Goal: Task Accomplishment & Management: Use online tool/utility

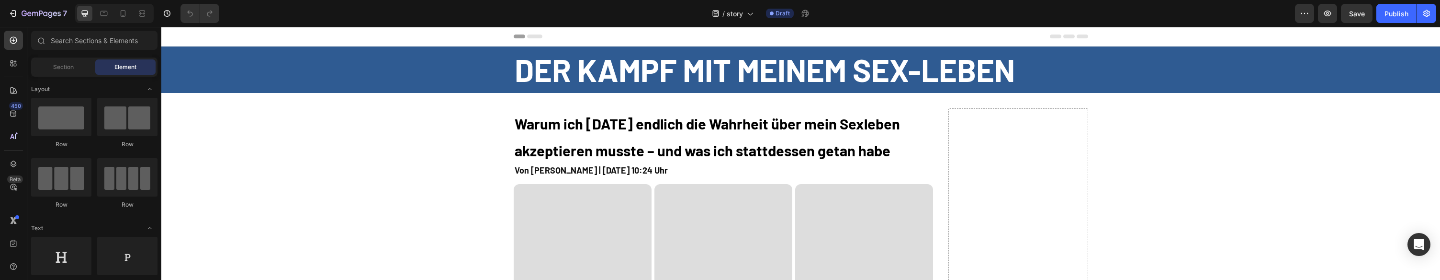
scroll to position [1, 0]
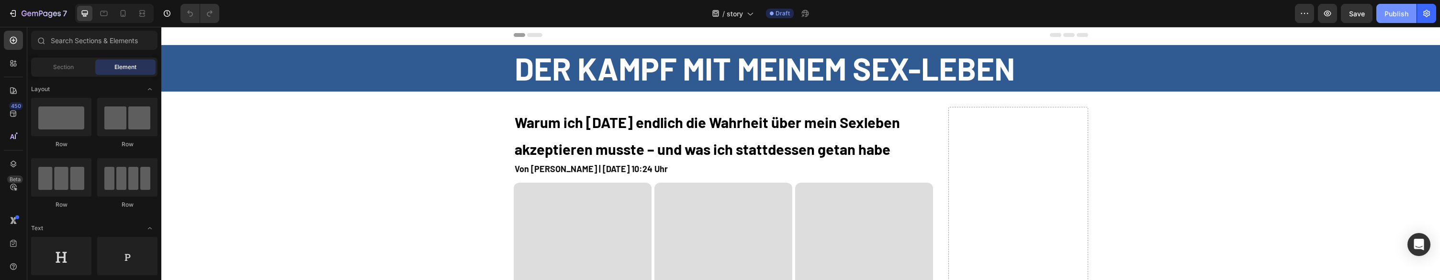
click at [1408, 10] on button "Publish" at bounding box center [1396, 13] width 40 height 19
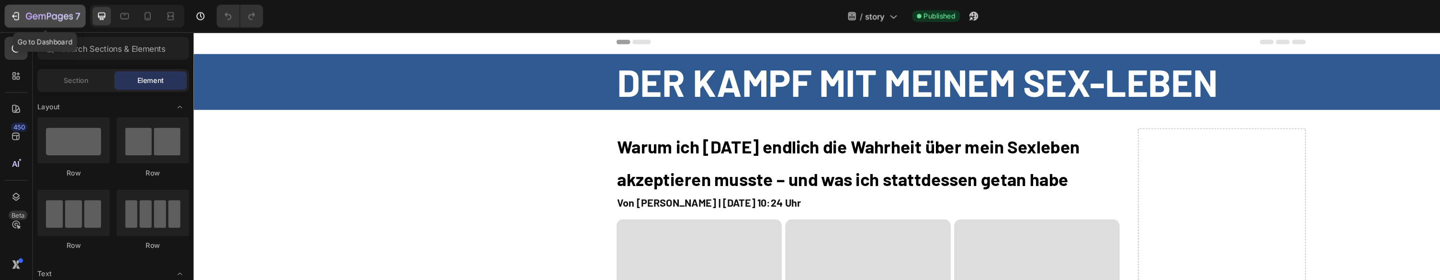
click at [10, 18] on icon "button" at bounding box center [13, 14] width 10 height 10
